Goal: Transaction & Acquisition: Purchase product/service

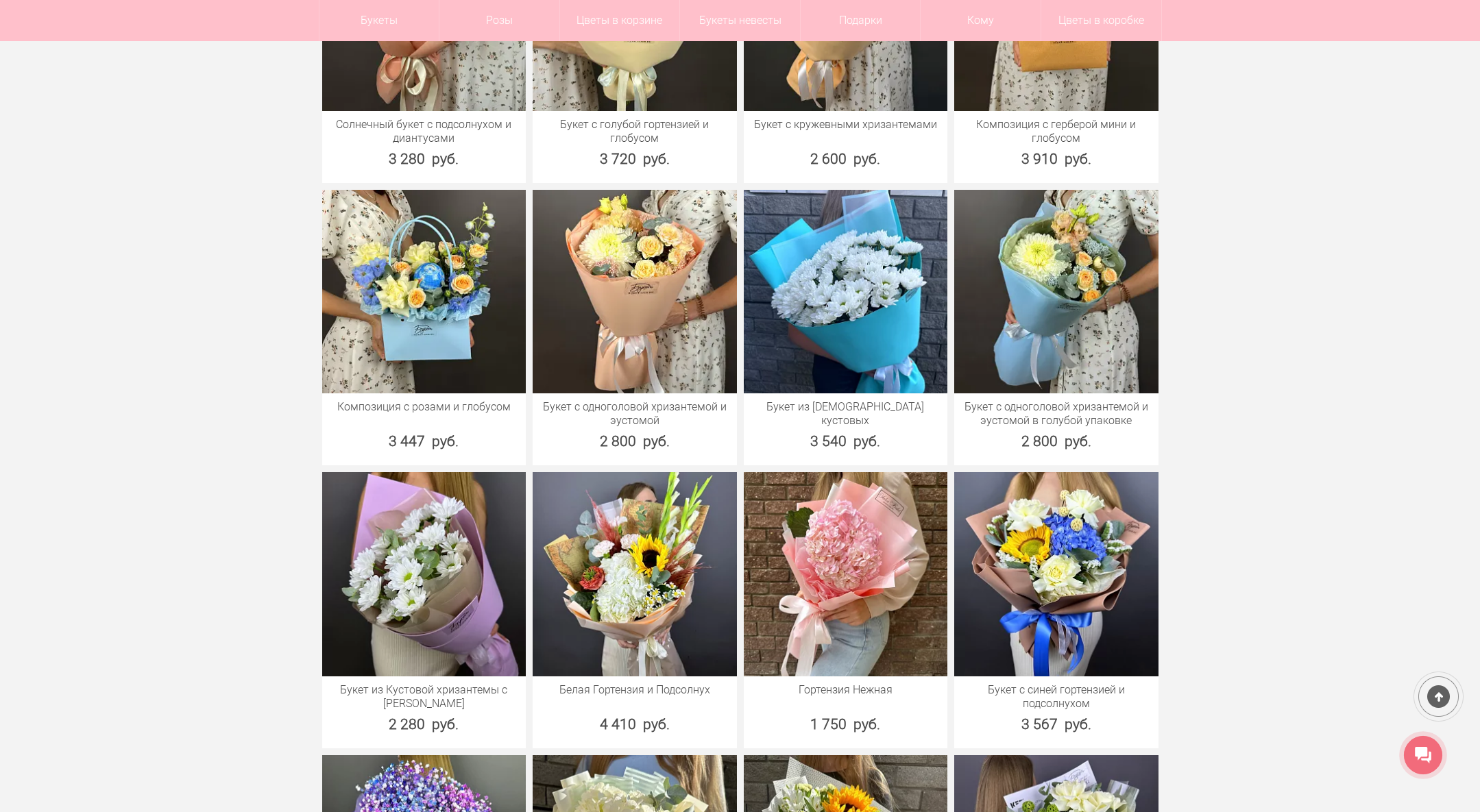
scroll to position [891, 0]
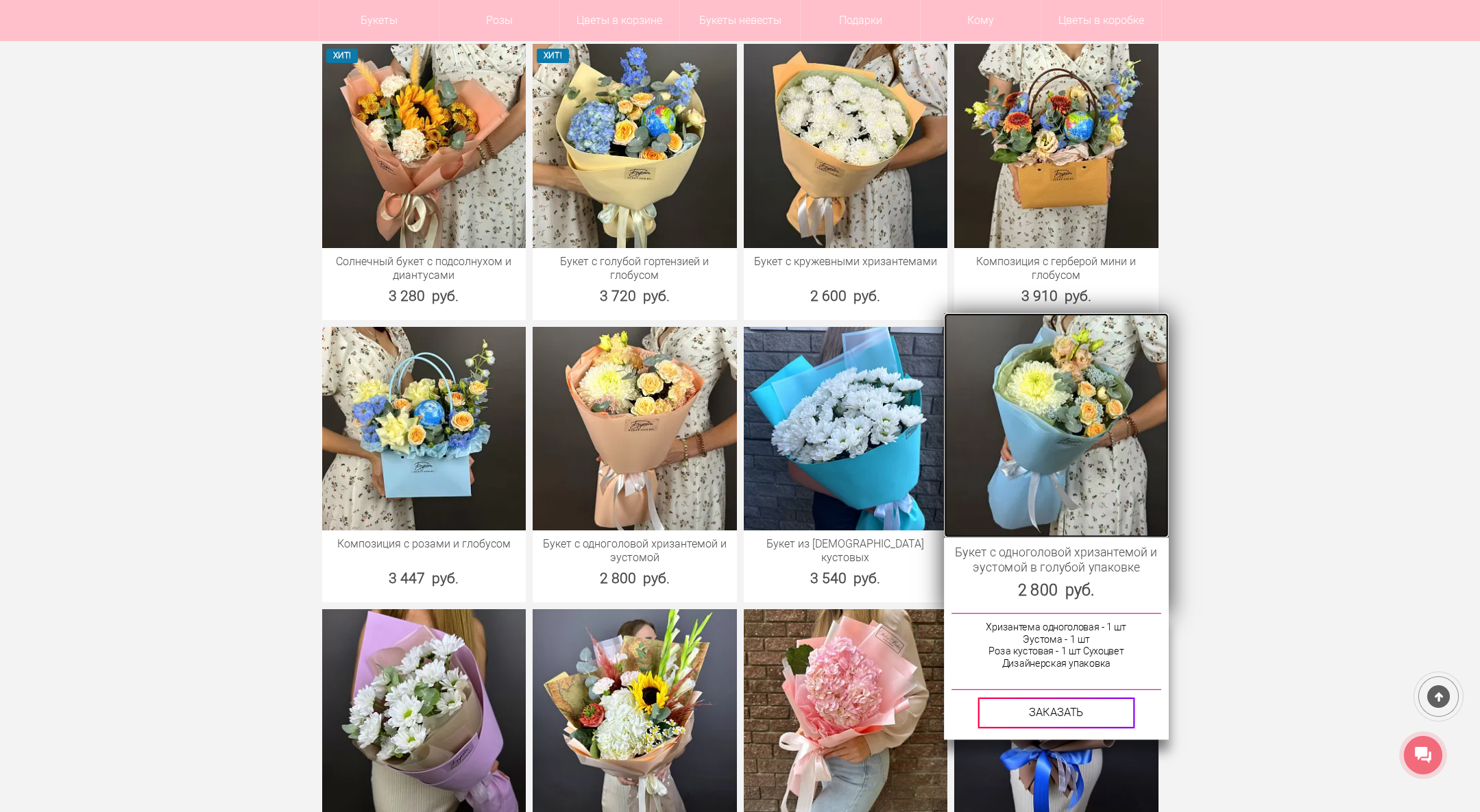
click at [1090, 462] on img at bounding box center [1056, 424] width 224 height 224
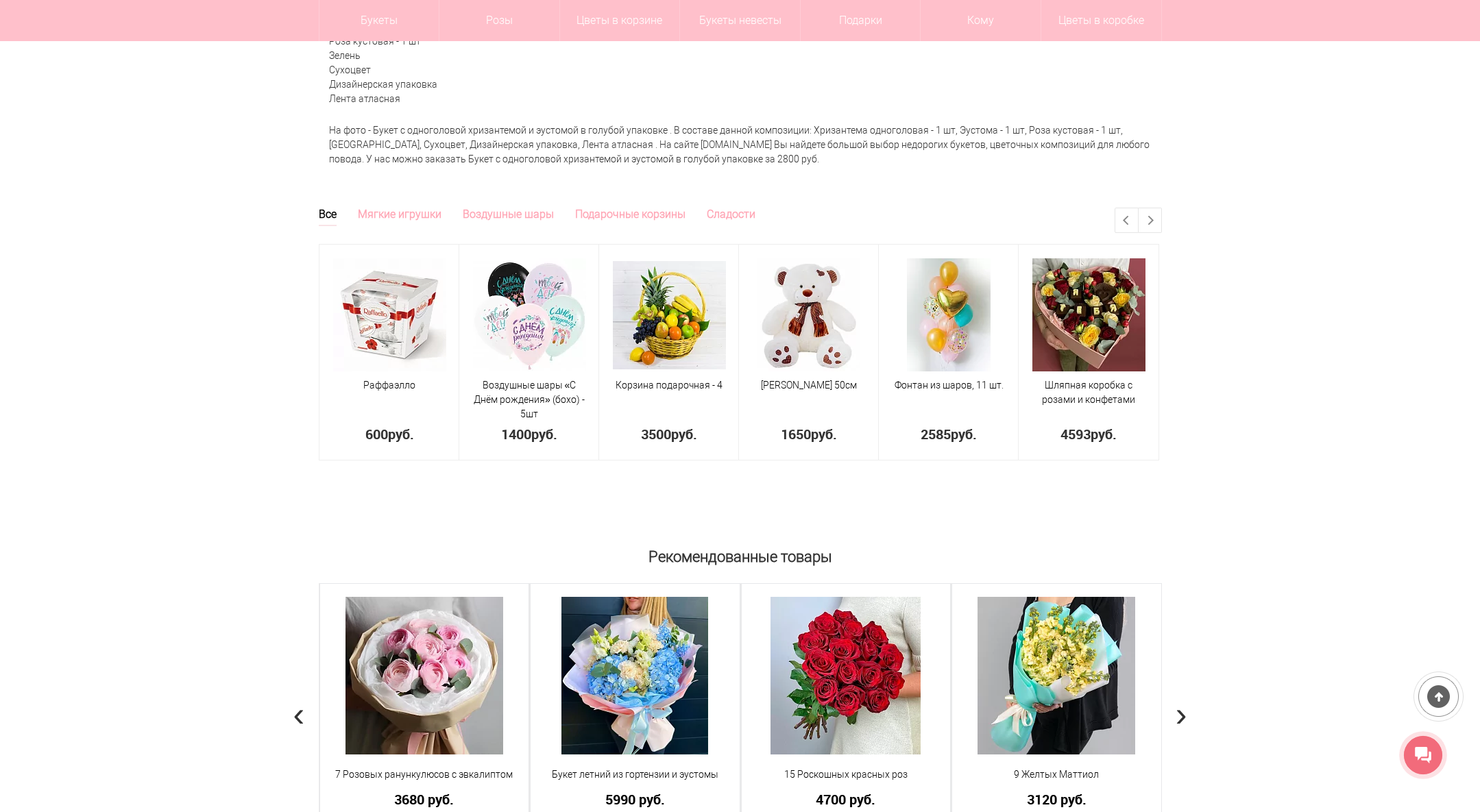
scroll to position [0, 2108]
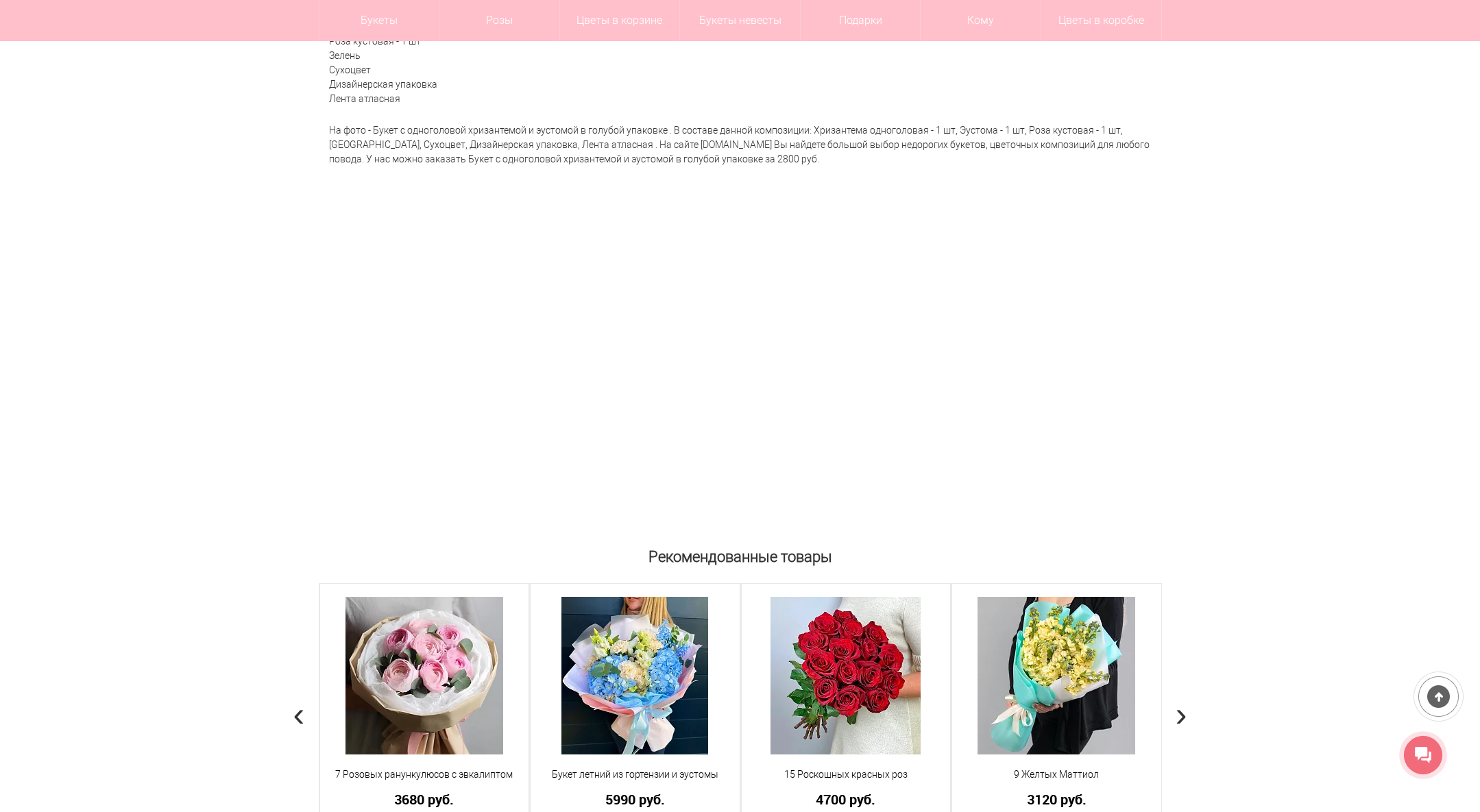
click at [936, 307] on img at bounding box center [938, 315] width 113 height 96
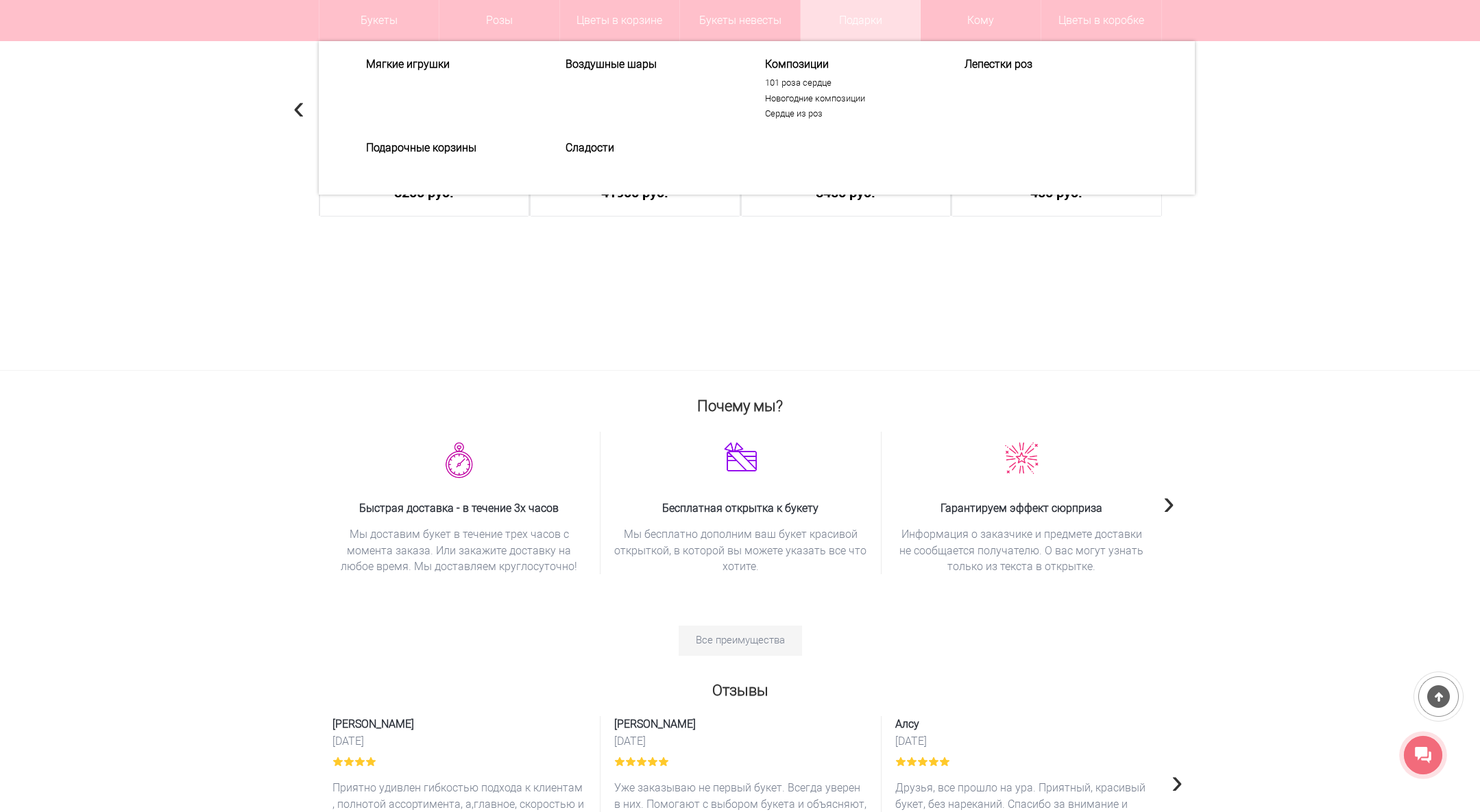
scroll to position [0, 1581]
click at [759, 166] on div "Мягкие игрушки Воздушные шары Композиции 101 роза сердце Новогодние композиции …" at bounding box center [757, 118] width 843 height 121
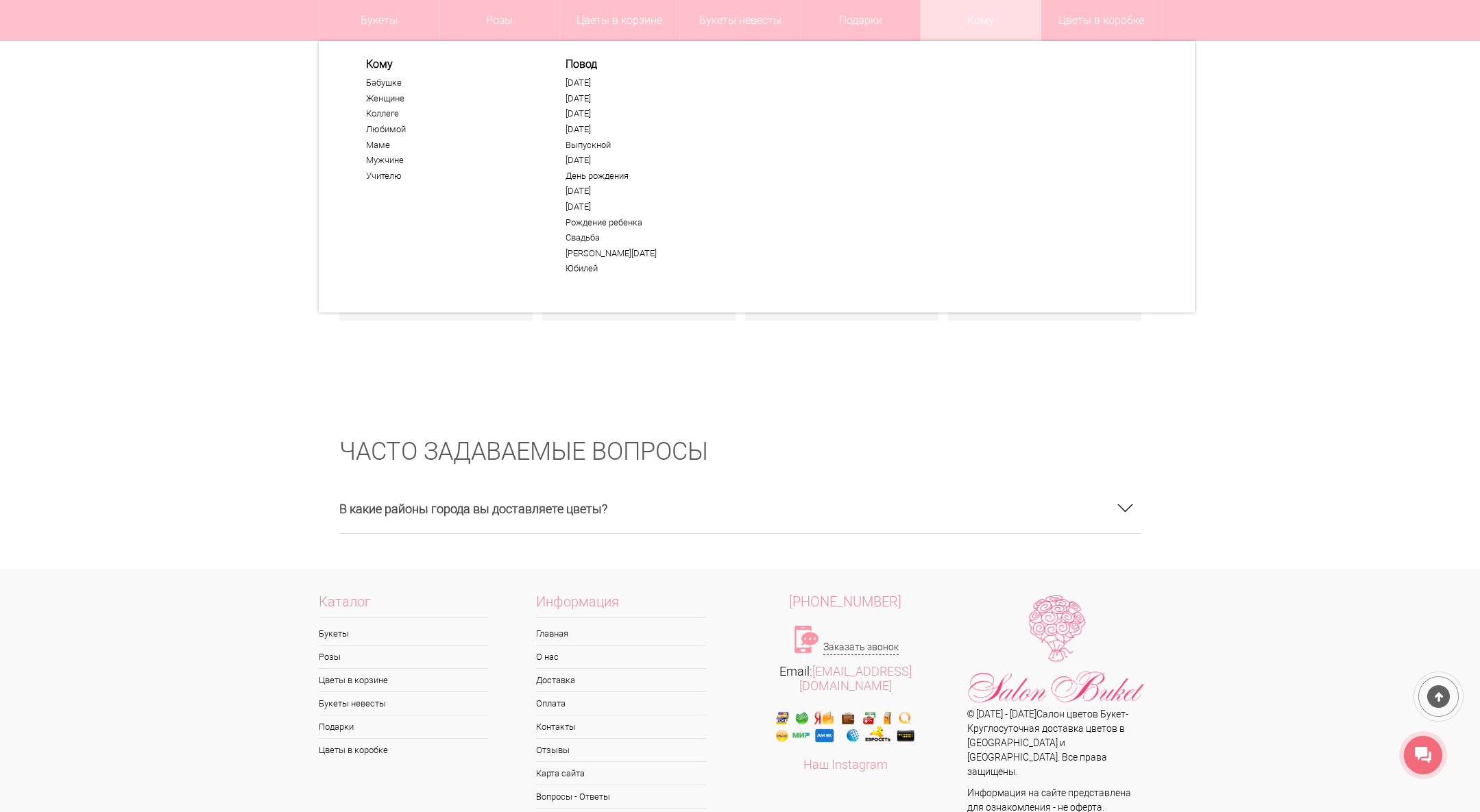
scroll to position [2161, 0]
